Goal: Task Accomplishment & Management: Manage account settings

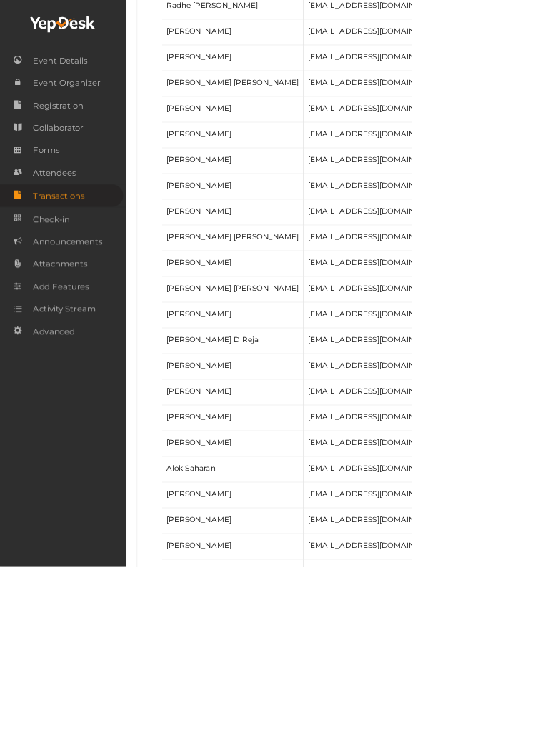
scroll to position [1126, 0]
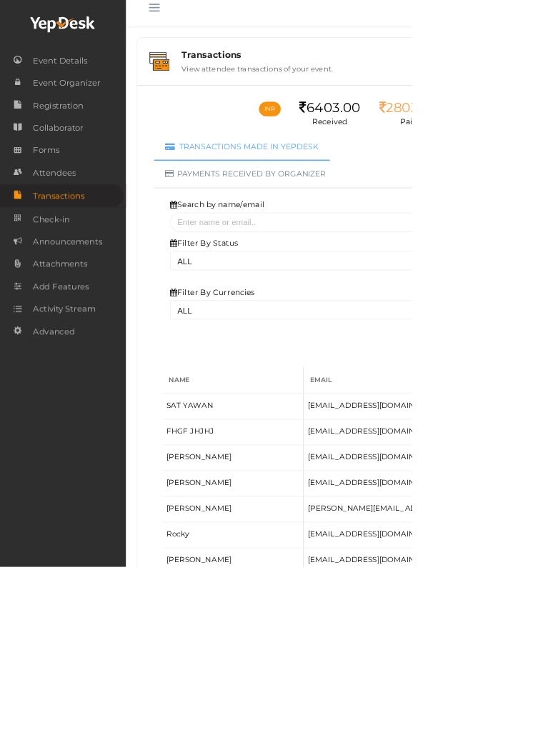
scroll to position [0, 0]
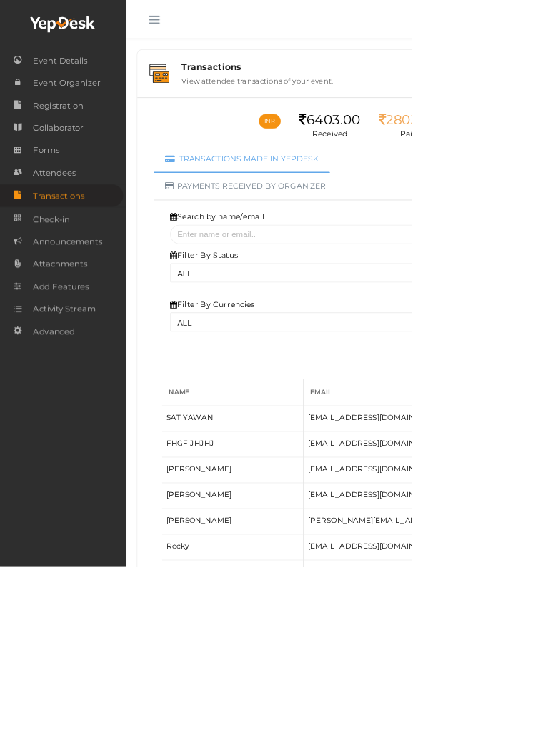
click at [192, 12] on button "button" at bounding box center [201, 22] width 37 height 37
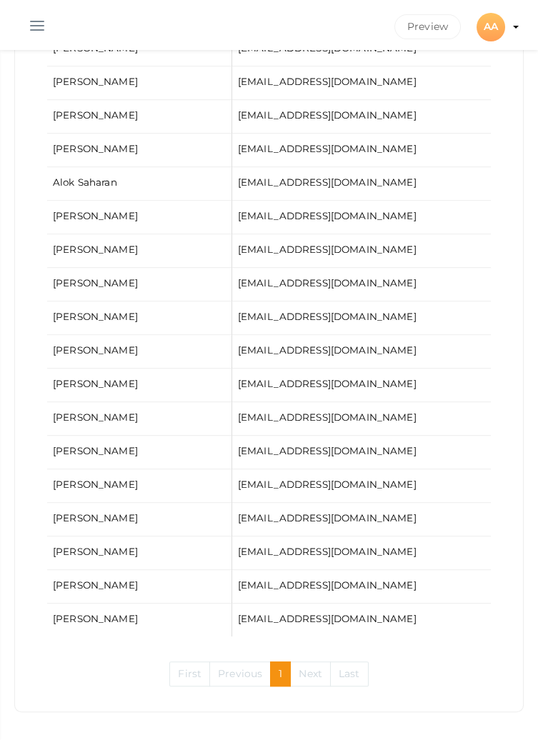
scroll to position [1443, 0]
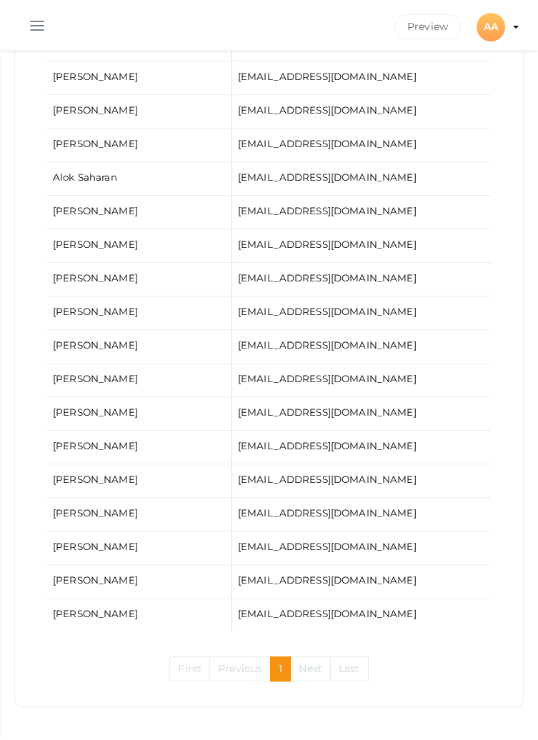
click at [303, 673] on link "Next" at bounding box center [310, 669] width 41 height 25
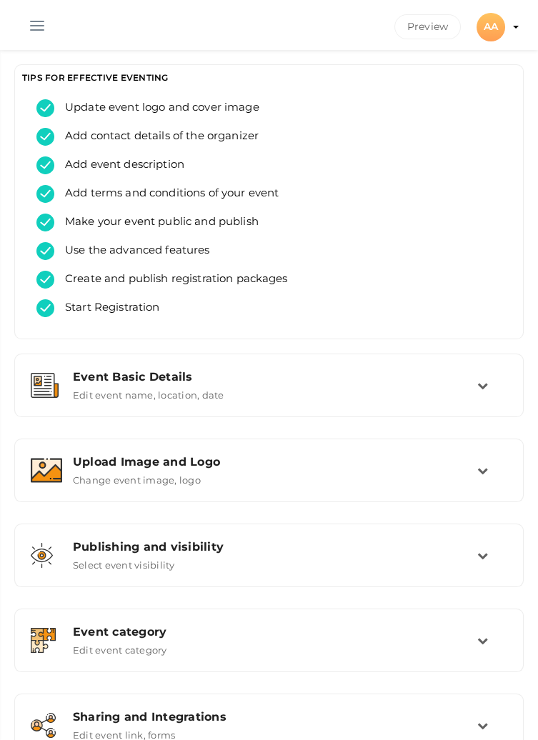
click at [44, 13] on button "button" at bounding box center [37, 22] width 37 height 37
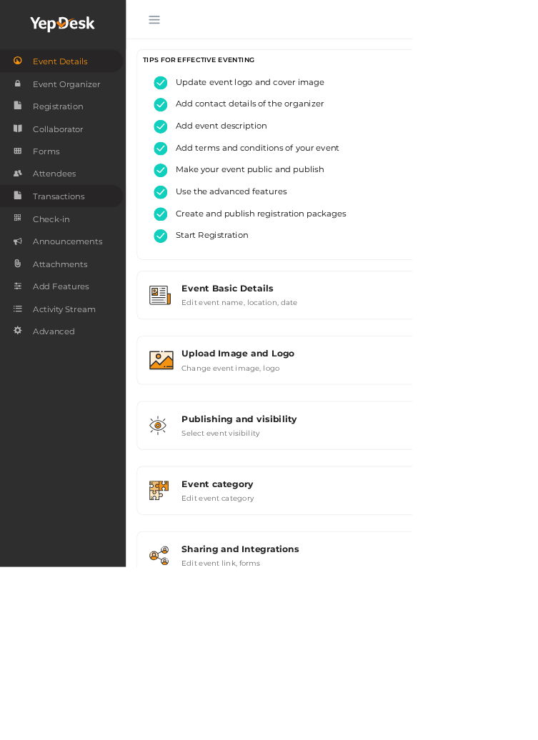
click at [97, 263] on span "Transactions" at bounding box center [77, 256] width 68 height 29
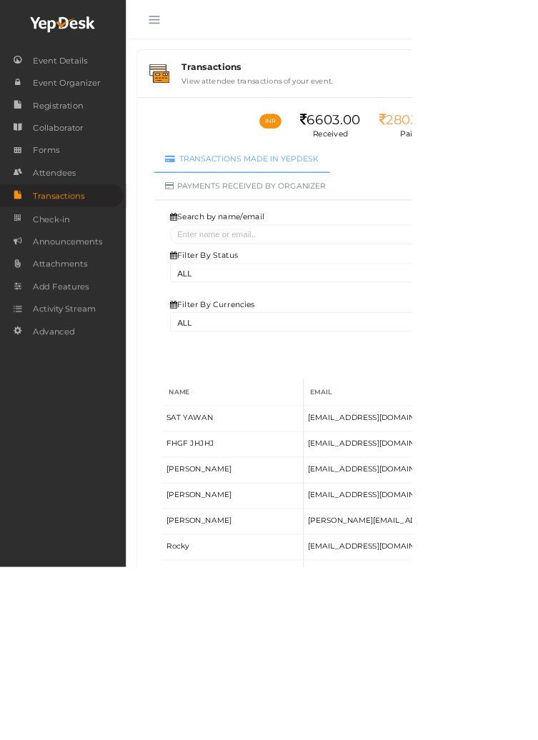
click at [192, 33] on button "button" at bounding box center [201, 22] width 37 height 37
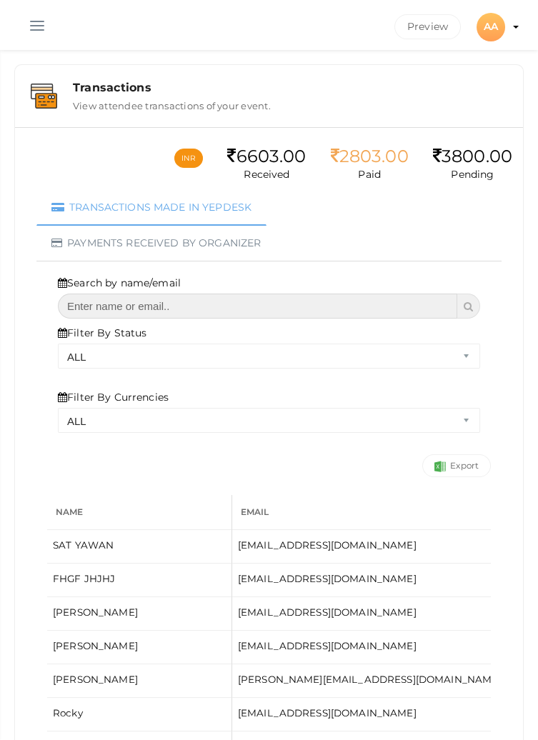
click at [145, 308] on input "text" at bounding box center [258, 306] width 400 height 25
type input "Shayona"
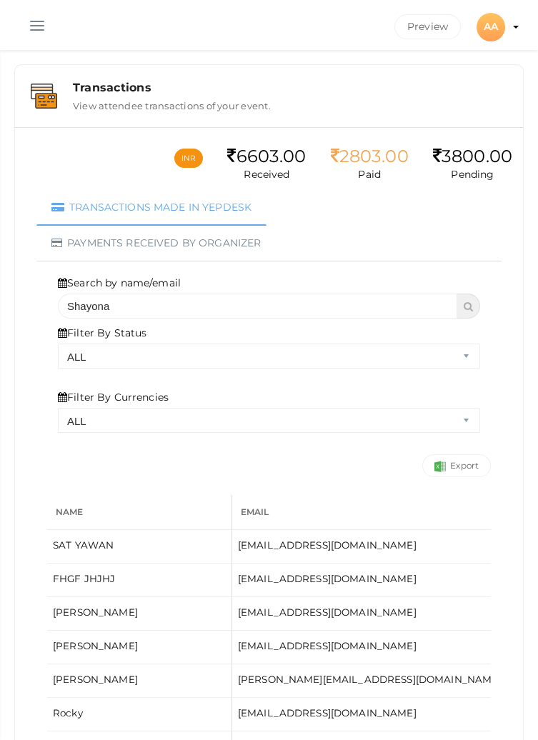
click at [464, 304] on icon at bounding box center [468, 307] width 9 height 10
select select "? string:ALL ?"
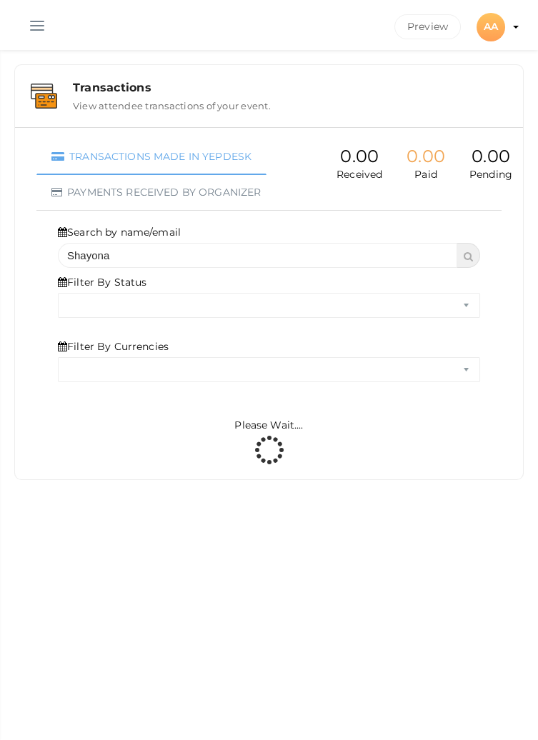
select select "ALL"
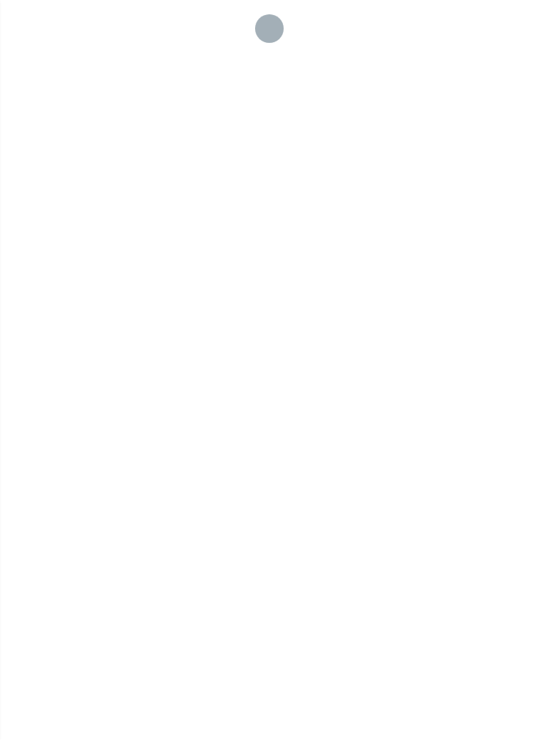
select select "ALL"
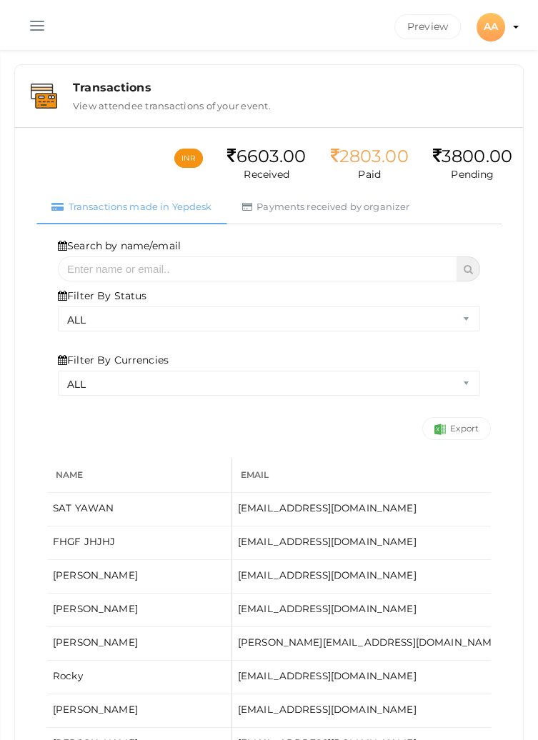
click at [44, 23] on button "button" at bounding box center [37, 22] width 37 height 37
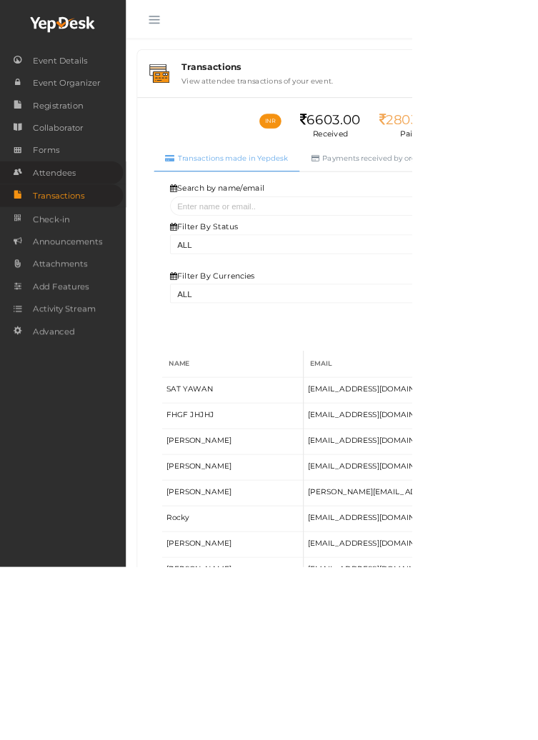
click at [96, 229] on span "Attendees" at bounding box center [71, 226] width 56 height 29
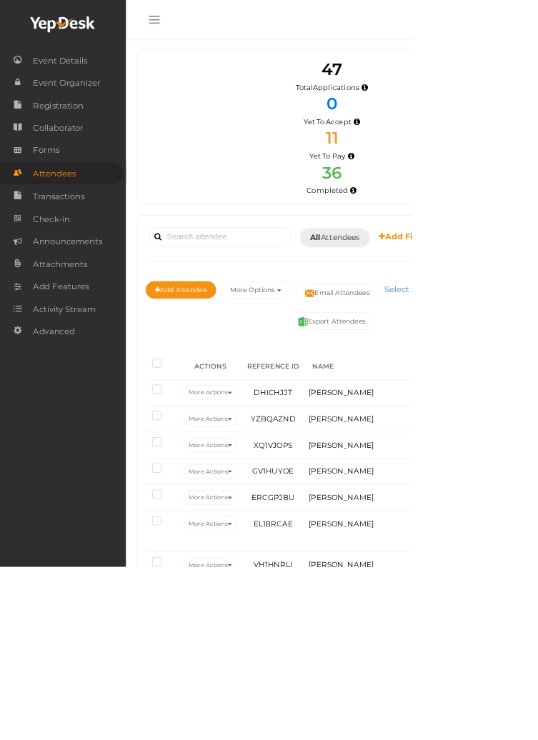
click at [203, 25] on span "button" at bounding box center [201, 25] width 14 height 1
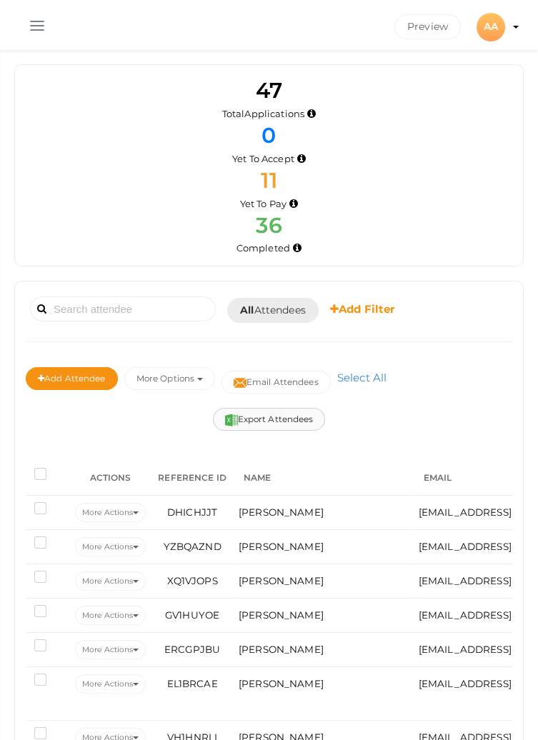
click at [276, 413] on button "Export Attendees" at bounding box center [269, 419] width 113 height 23
click at [26, 23] on button "button" at bounding box center [37, 22] width 37 height 37
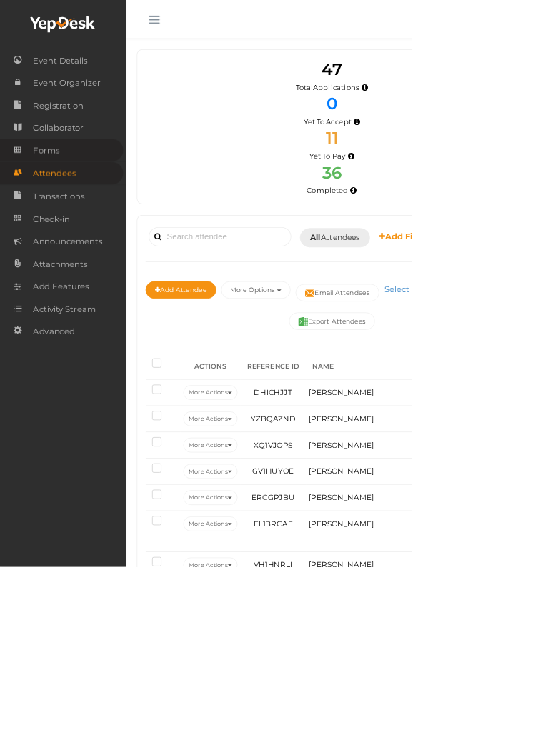
click at [84, 209] on link "Forms" at bounding box center [80, 196] width 161 height 29
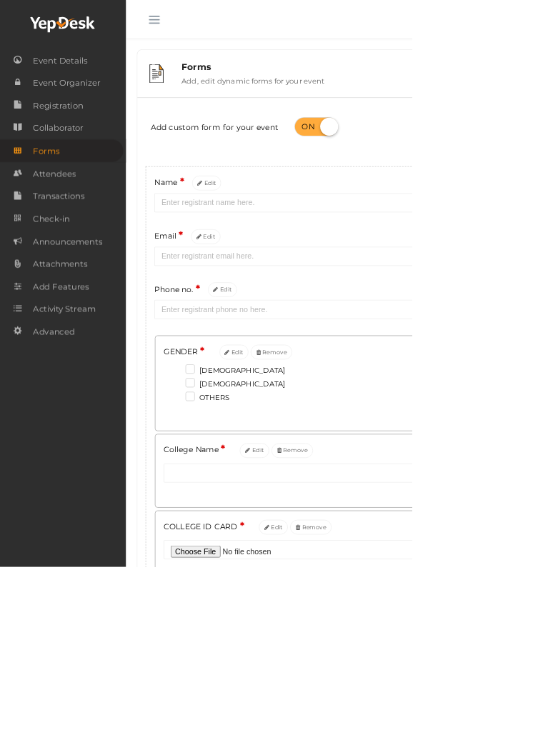
click at [200, 40] on button "button" at bounding box center [201, 22] width 37 height 37
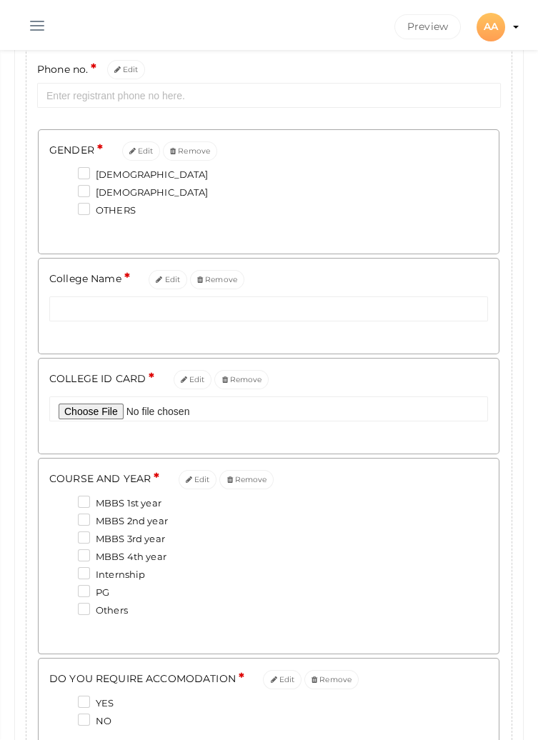
scroll to position [309, 0]
click at [189, 483] on icon at bounding box center [189, 481] width 6 height 8
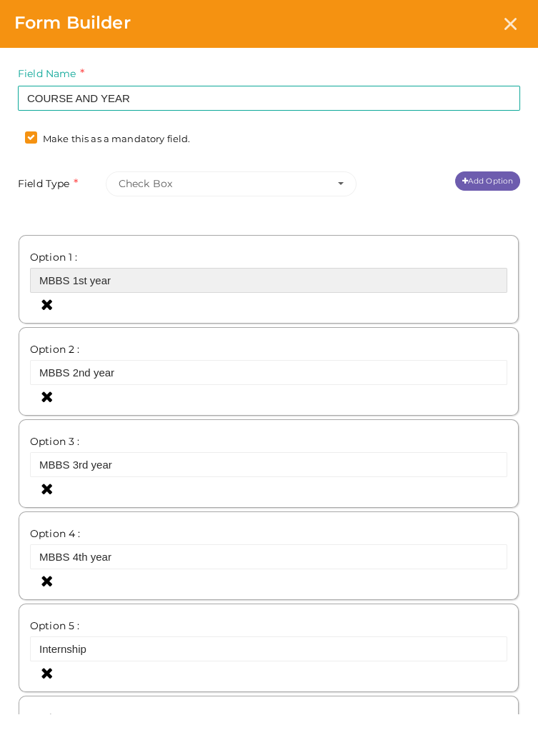
click at [198, 284] on input "MBBS 1st year" at bounding box center [268, 280] width 477 height 25
type input "MBBS"
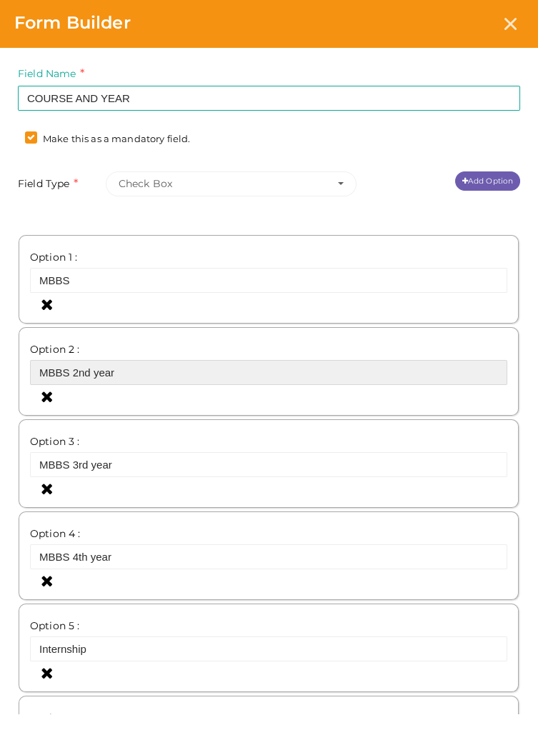
click at [192, 372] on input "MBBS 2nd year" at bounding box center [268, 372] width 477 height 25
type input "MBB"
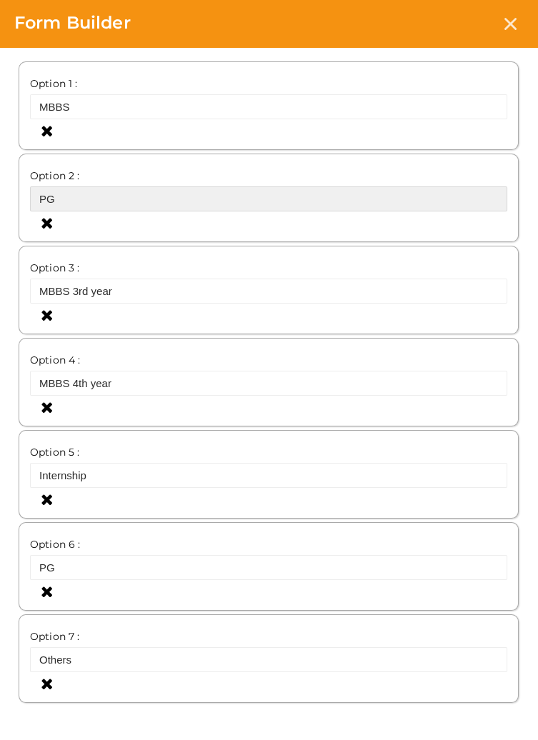
scroll to position [178, 0]
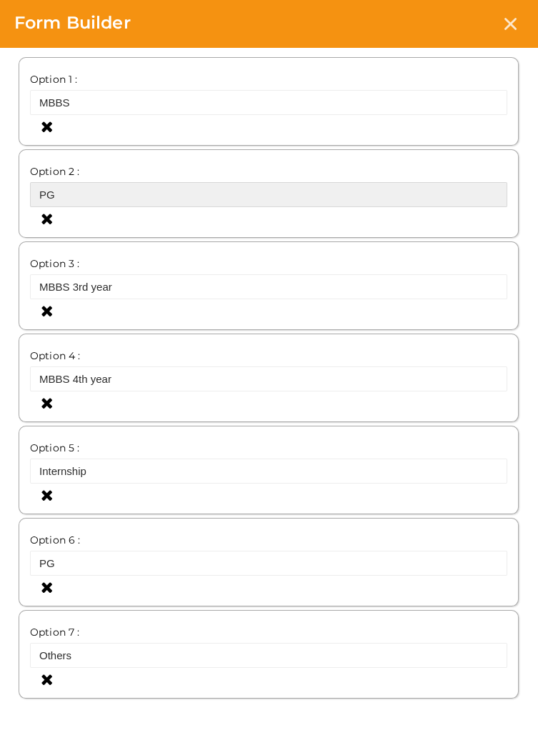
type input "P"
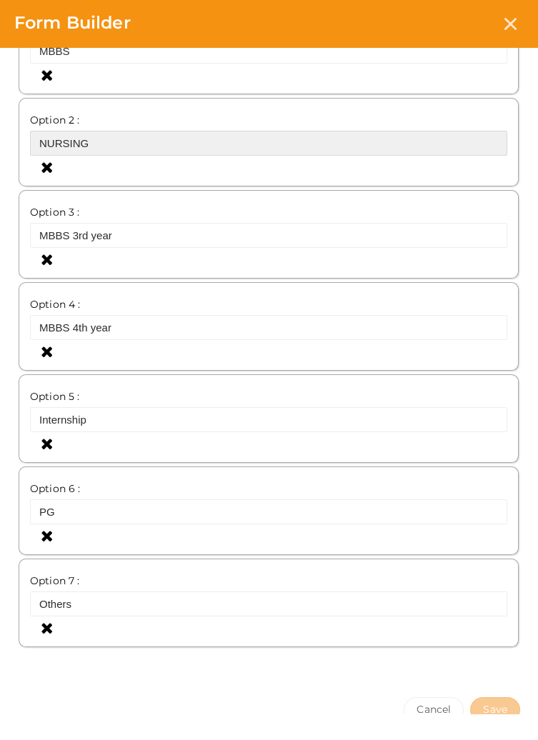
scroll to position [233, 0]
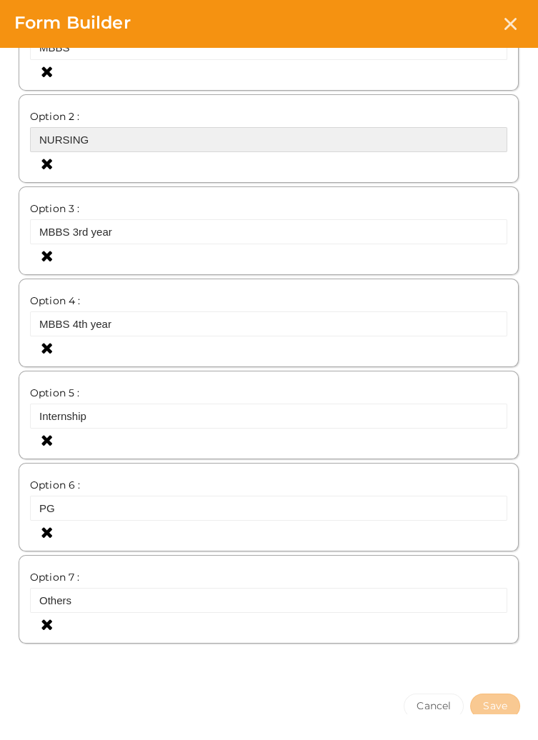
type input "NURSING"
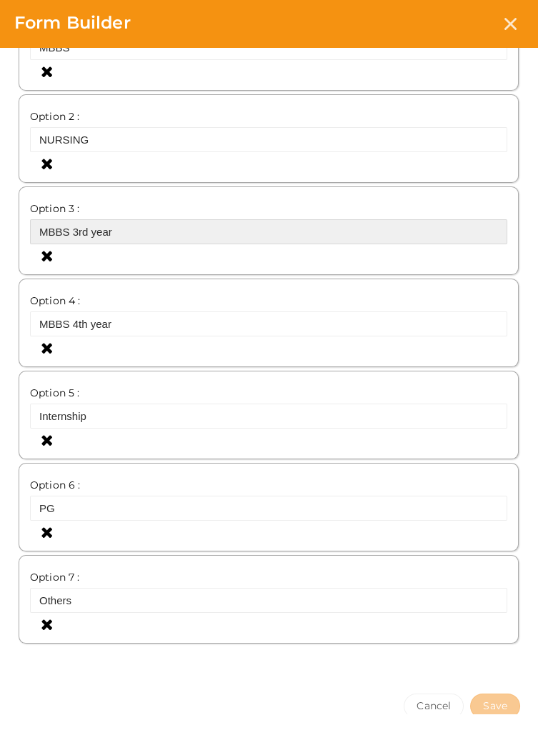
click at [137, 224] on input "MBBS 3rd year" at bounding box center [268, 231] width 477 height 25
type input "MBB"
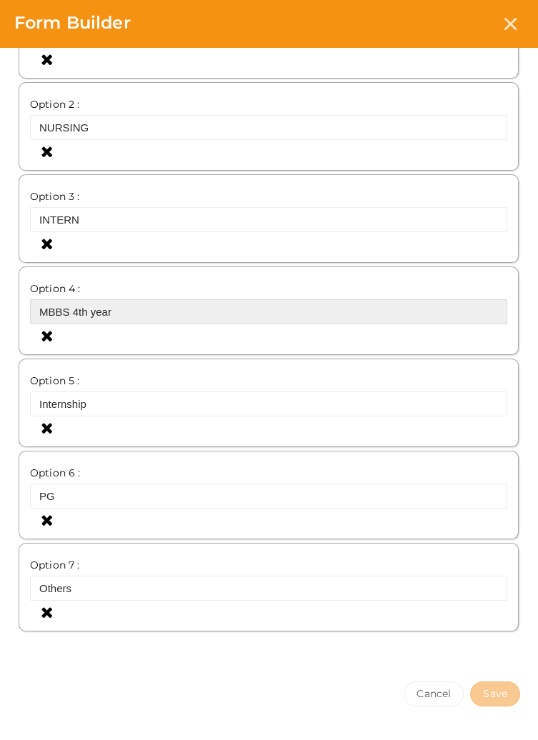
click at [280, 308] on input "MBBS 4th year" at bounding box center [268, 311] width 477 height 25
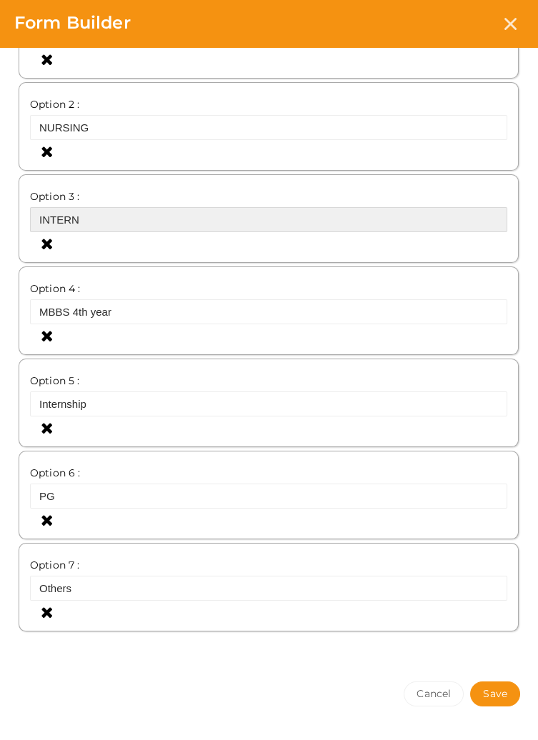
click at [426, 214] on input "INTERN" at bounding box center [268, 219] width 477 height 25
type input "INTERN"
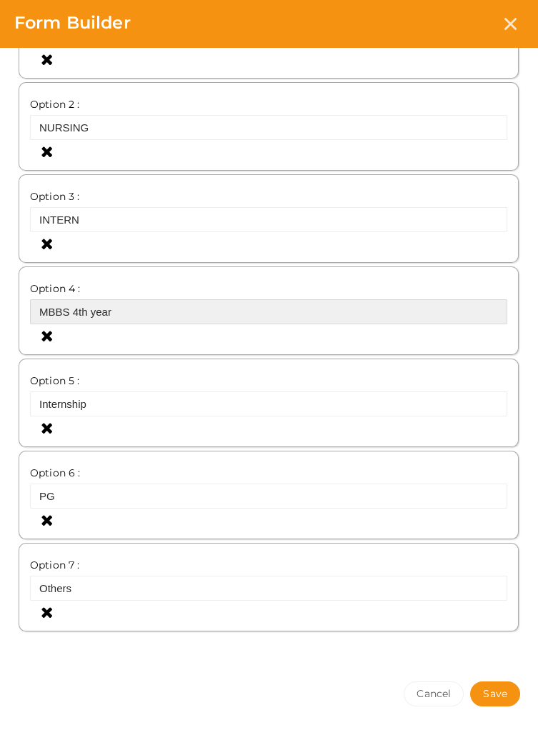
click at [135, 307] on input "MBBS 4th year" at bounding box center [268, 311] width 477 height 25
type input "MBB"
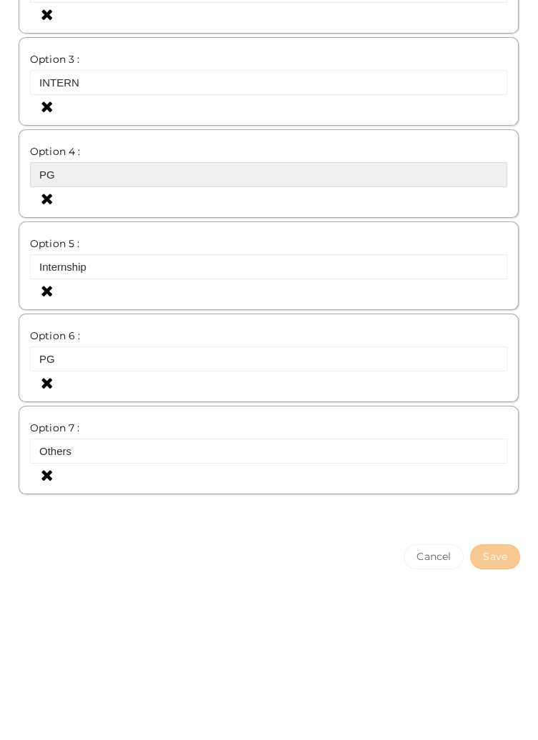
scroll to position [241, 0]
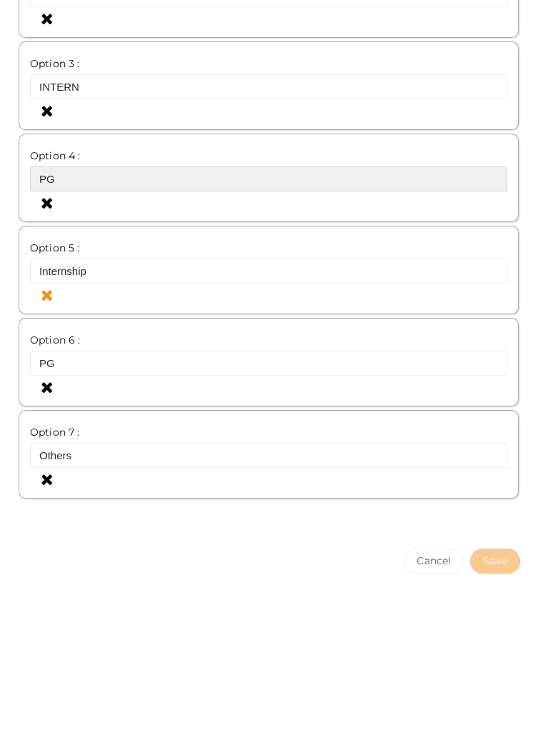
type input "PG"
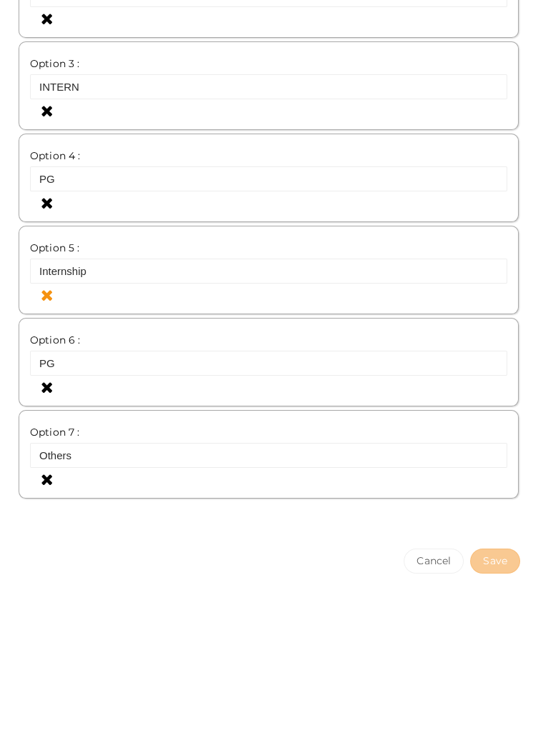
click at [41, 435] on icon at bounding box center [47, 433] width 12 height 16
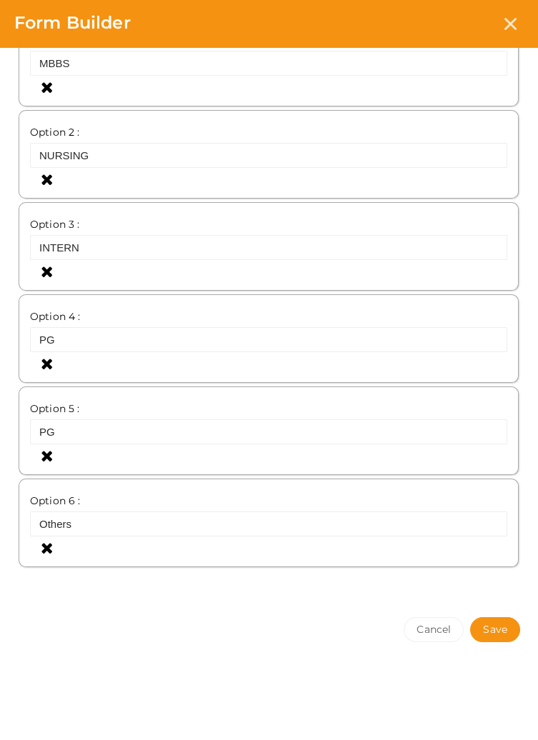
scroll to position [153, 0]
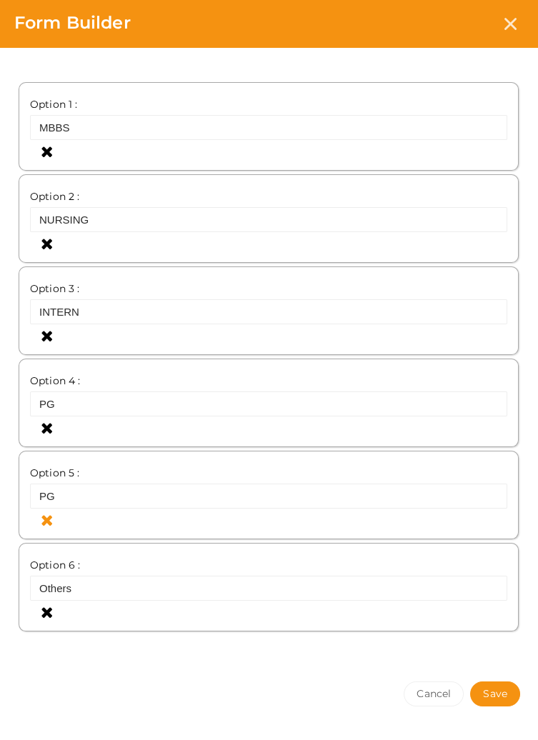
click at [43, 520] on icon at bounding box center [47, 520] width 12 height 16
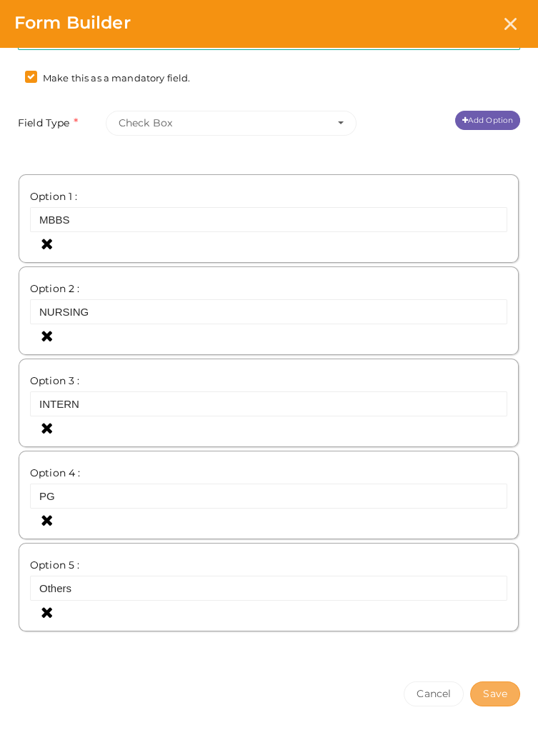
click at [506, 690] on button "Save" at bounding box center [495, 694] width 50 height 25
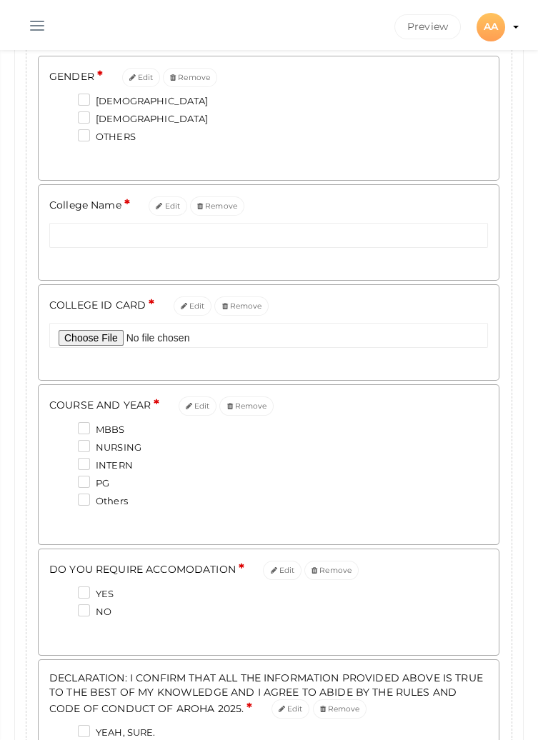
scroll to position [0, 0]
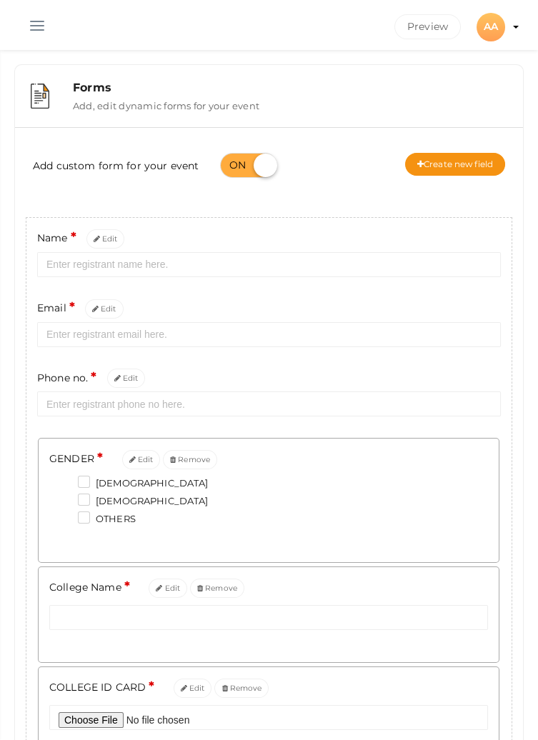
click at [29, 29] on button "button" at bounding box center [37, 22] width 37 height 37
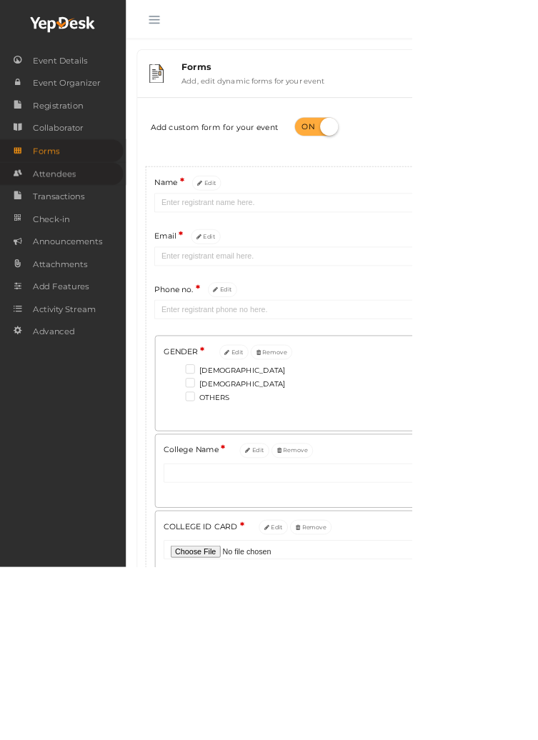
click at [85, 230] on span "Attendees" at bounding box center [71, 227] width 56 height 29
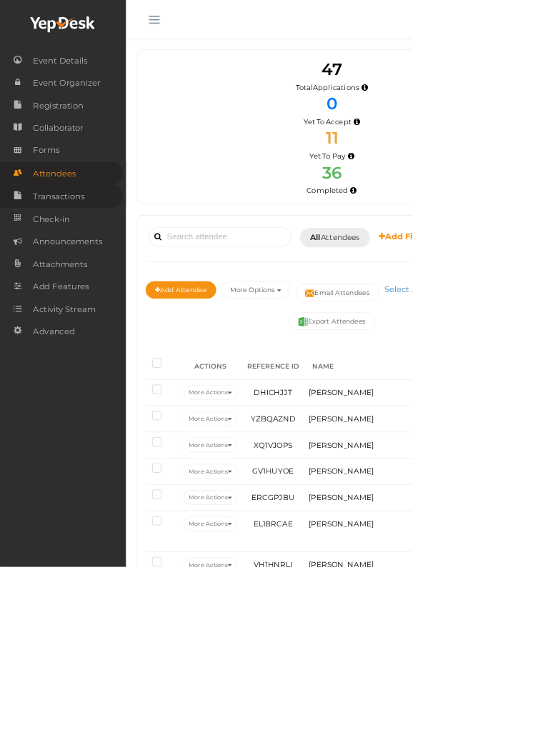
click at [51, 267] on span "Transactions" at bounding box center [77, 256] width 68 height 29
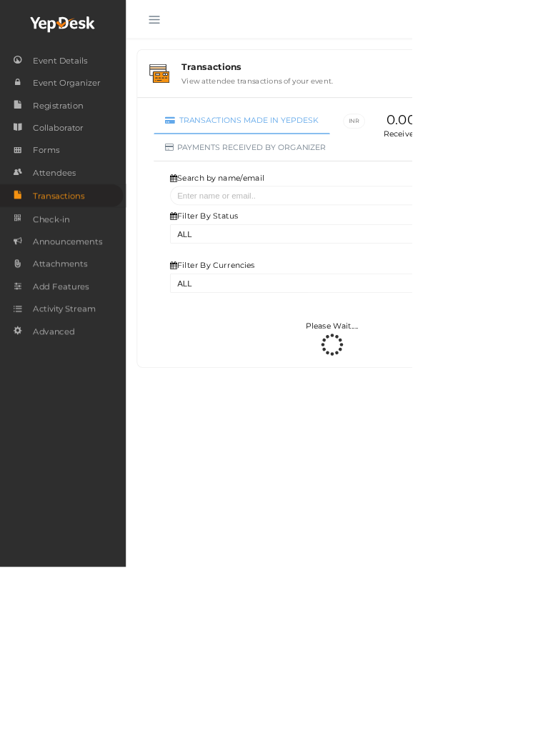
select select "ALL"
